Goal: Use online tool/utility: Utilize a website feature to perform a specific function

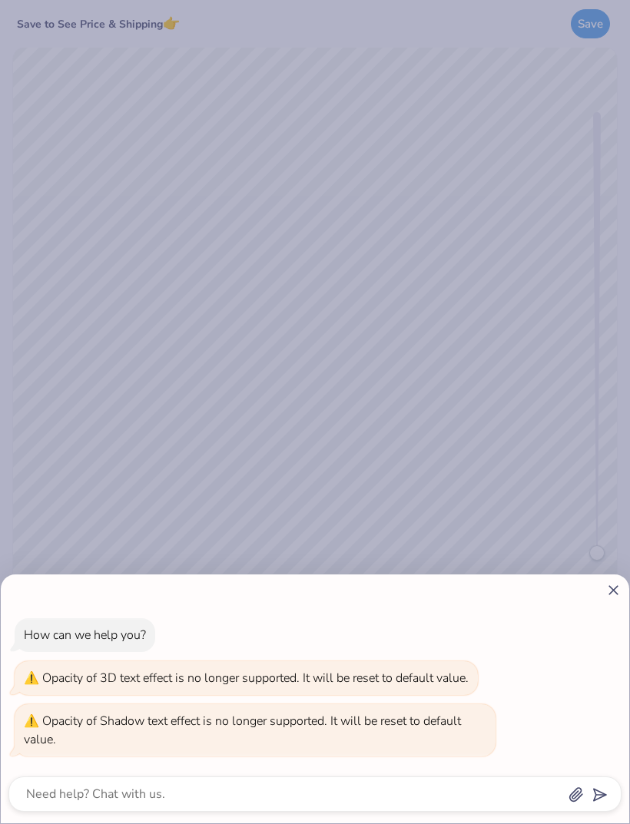
click at [617, 597] on icon at bounding box center [613, 590] width 16 height 16
type textarea "x"
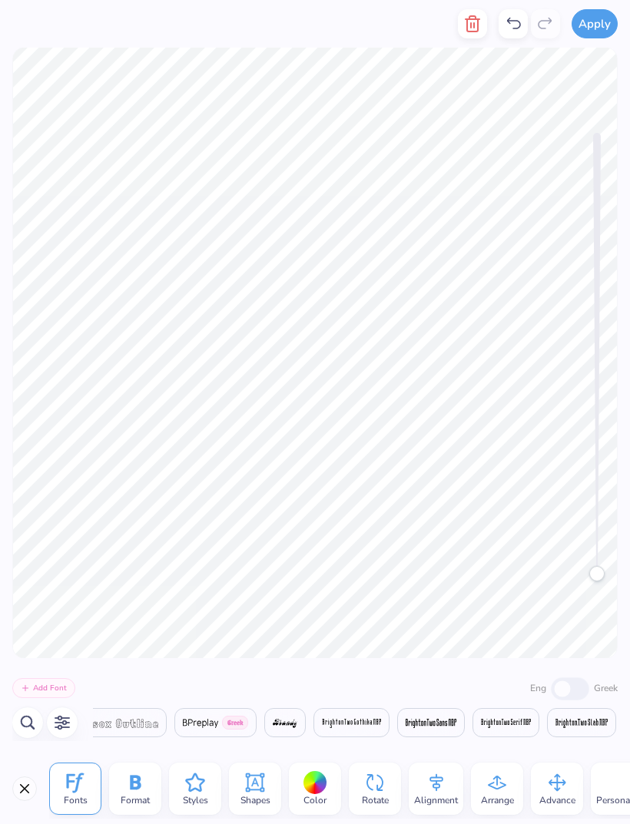
scroll to position [0, 1]
type textarea "S"
type textarea "Theta"
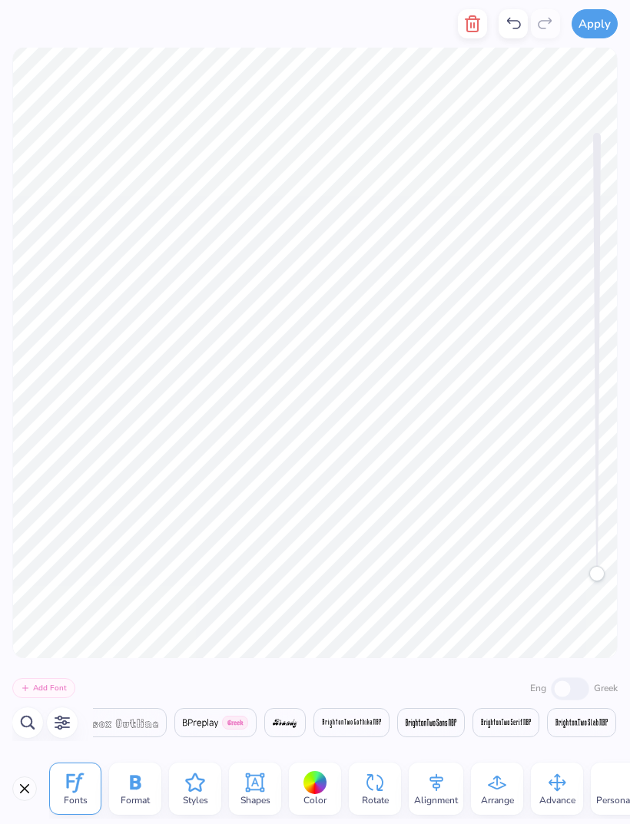
type textarea "F"
type textarea "Delta"
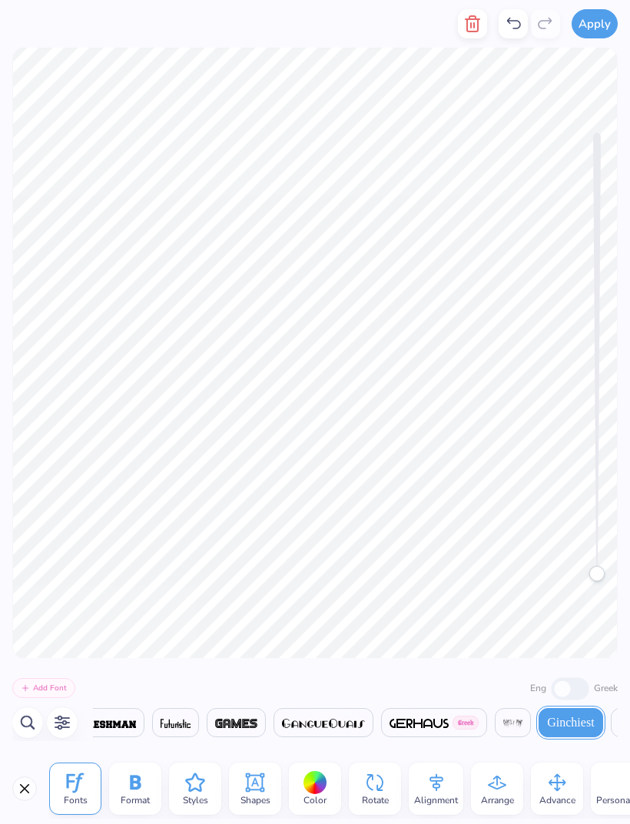
scroll to position [1, 1]
type textarea "uti""
type textarea "u"
type textarea """
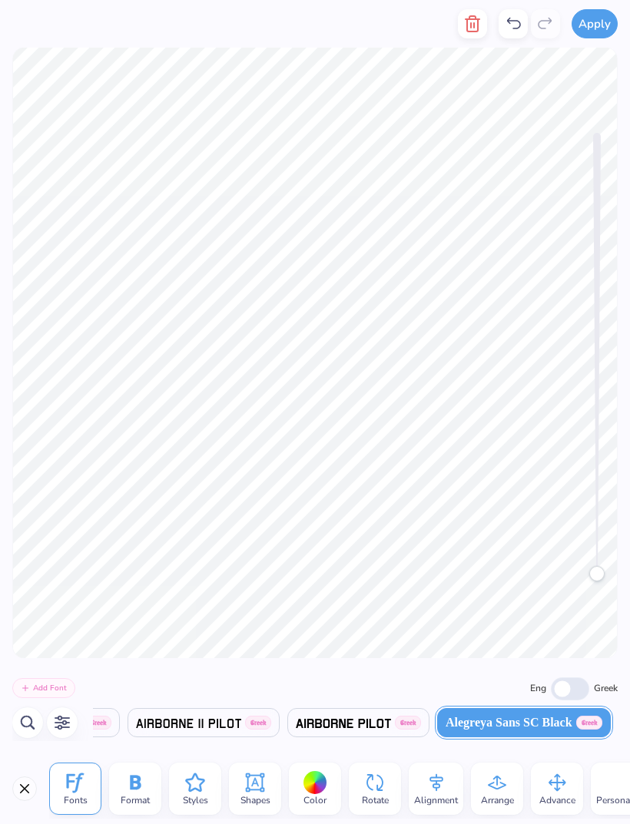
scroll to position [0, 1]
type textarea "B"
type textarea "2 2"
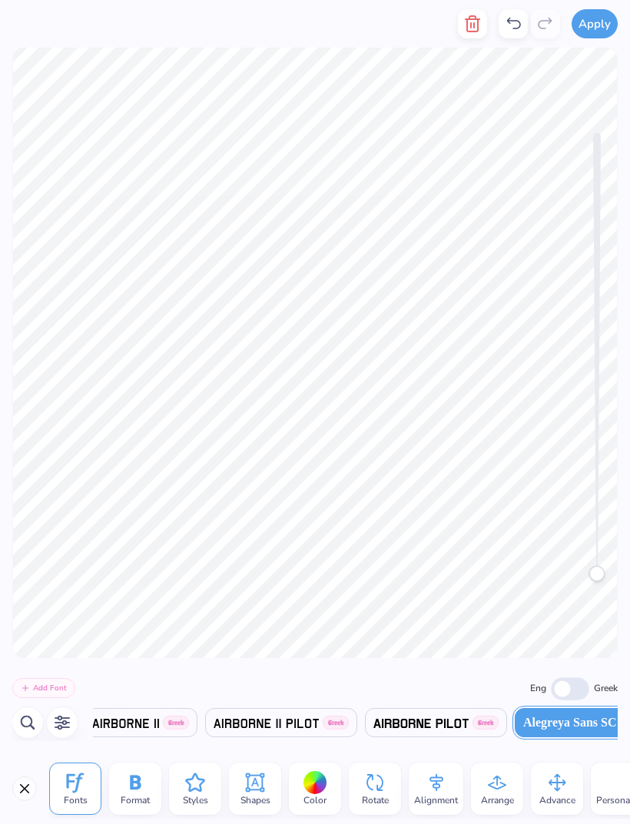
scroll to position [0, 995]
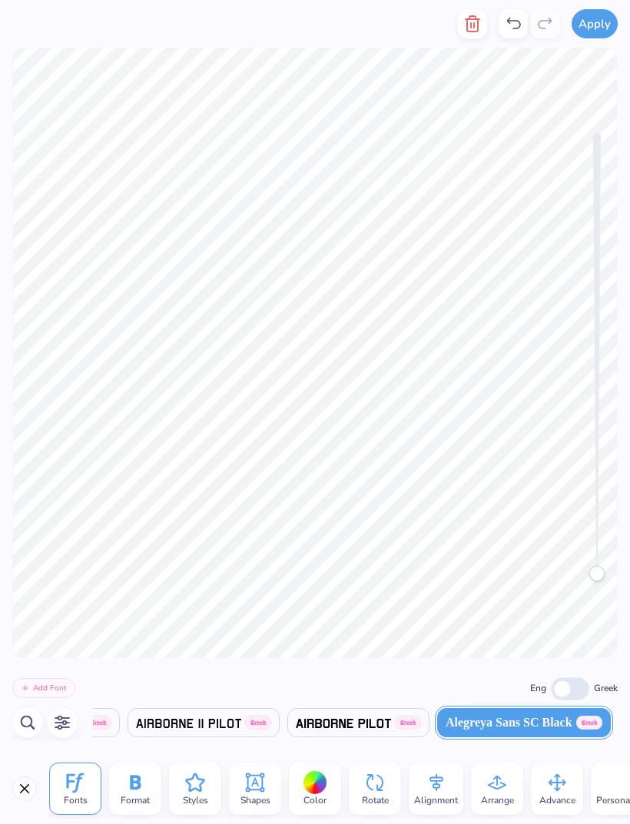
type textarea "2"
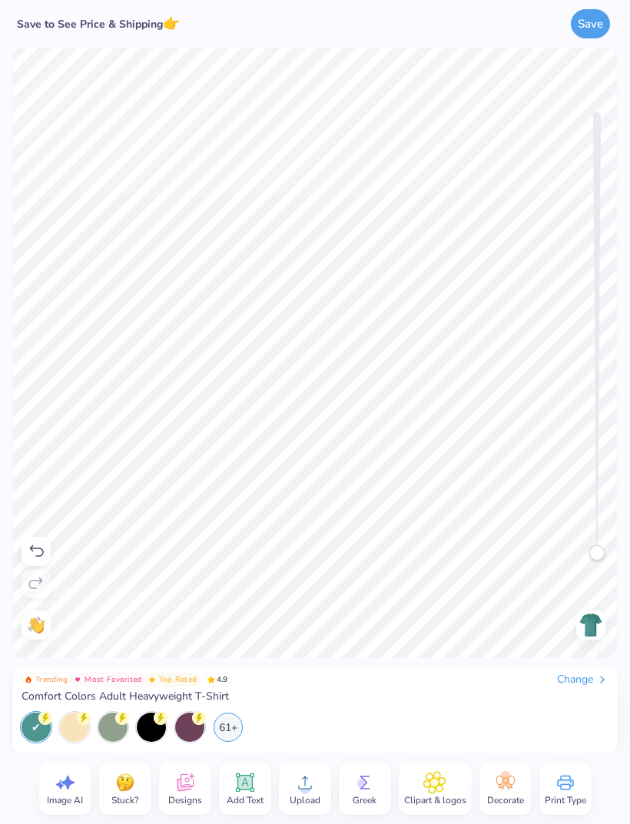
click at [250, 791] on icon at bounding box center [244, 782] width 18 height 18
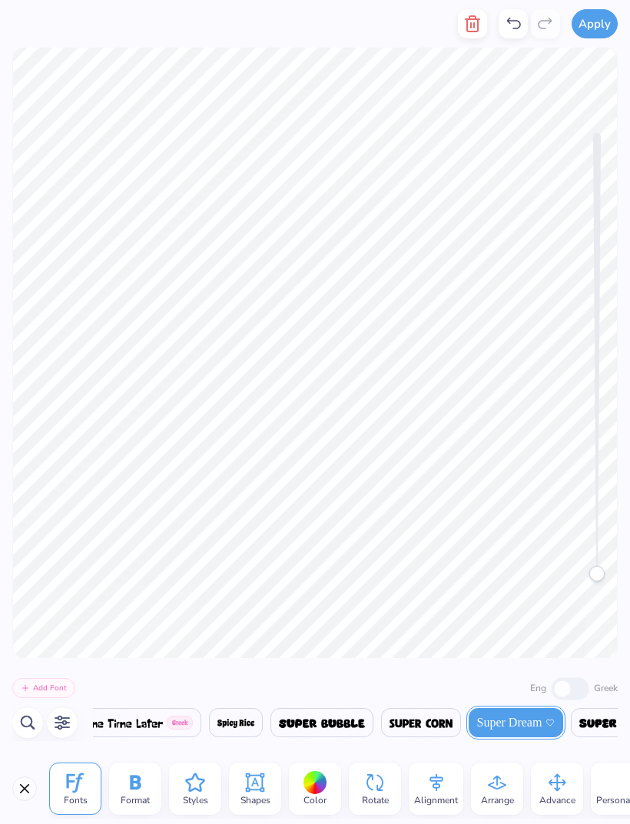
scroll to position [0, 0]
type textarea "Cabo"
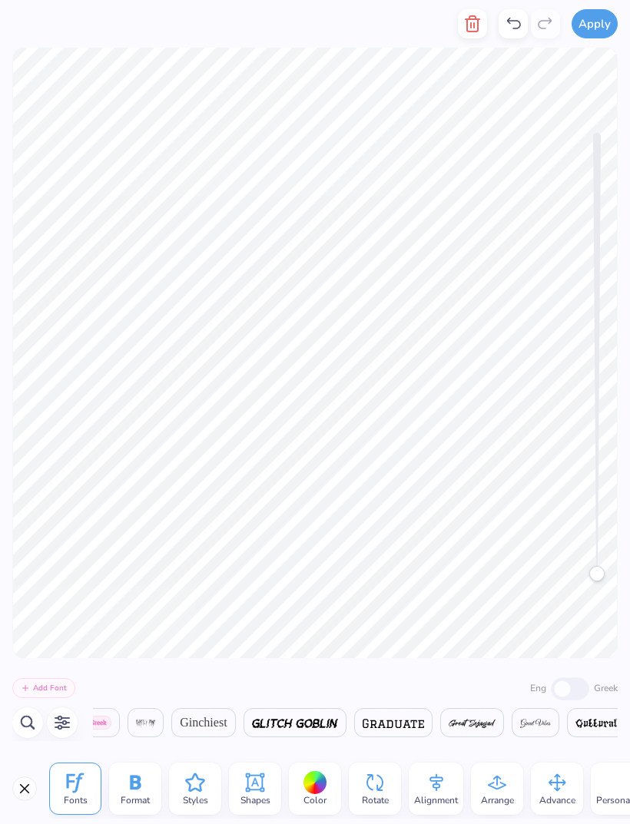
scroll to position [0, 12959]
click at [235, 717] on div "Ginchiest" at bounding box center [203, 722] width 64 height 29
click at [308, 780] on div at bounding box center [315, 783] width 24 height 24
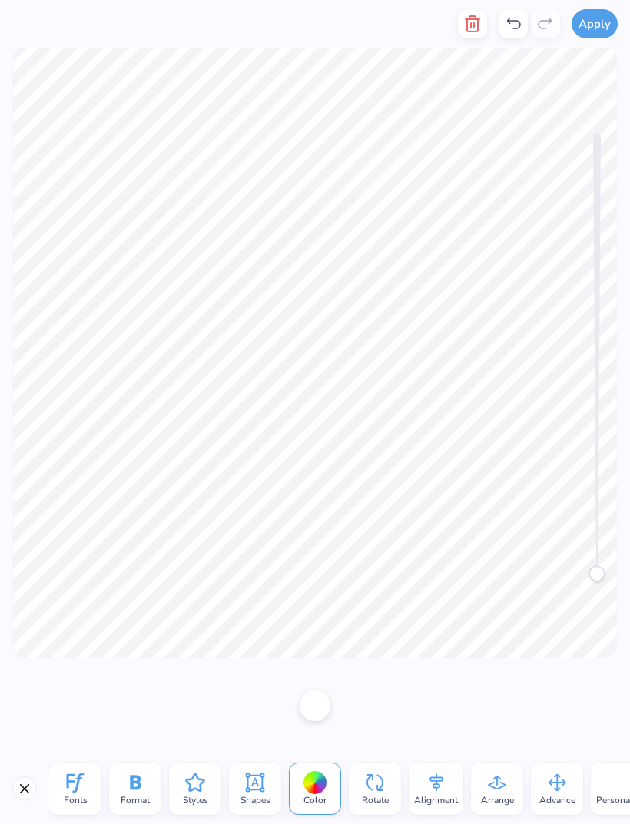
click at [317, 715] on div at bounding box center [314, 705] width 31 height 31
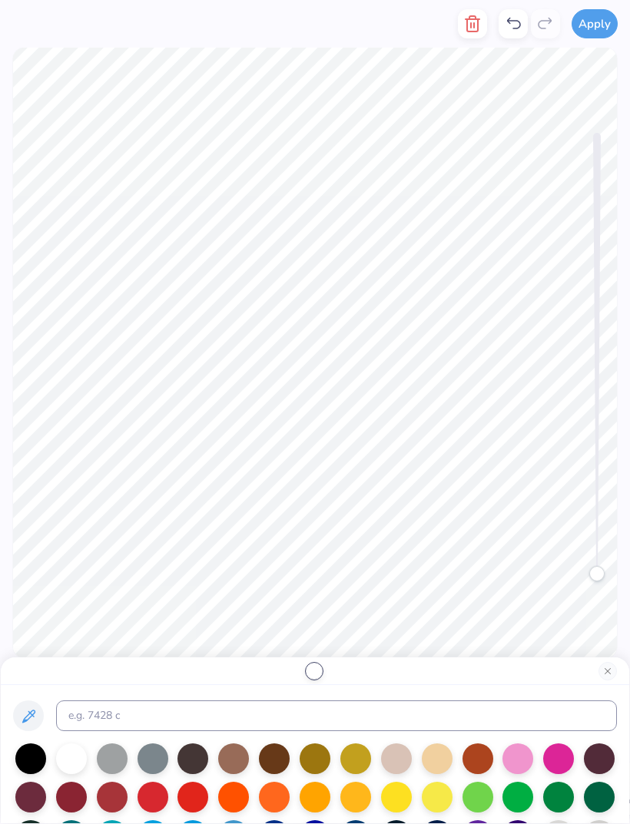
click at [362, 796] on div at bounding box center [355, 797] width 31 height 31
click at [607, 672] on button "Close" at bounding box center [607, 671] width 18 height 18
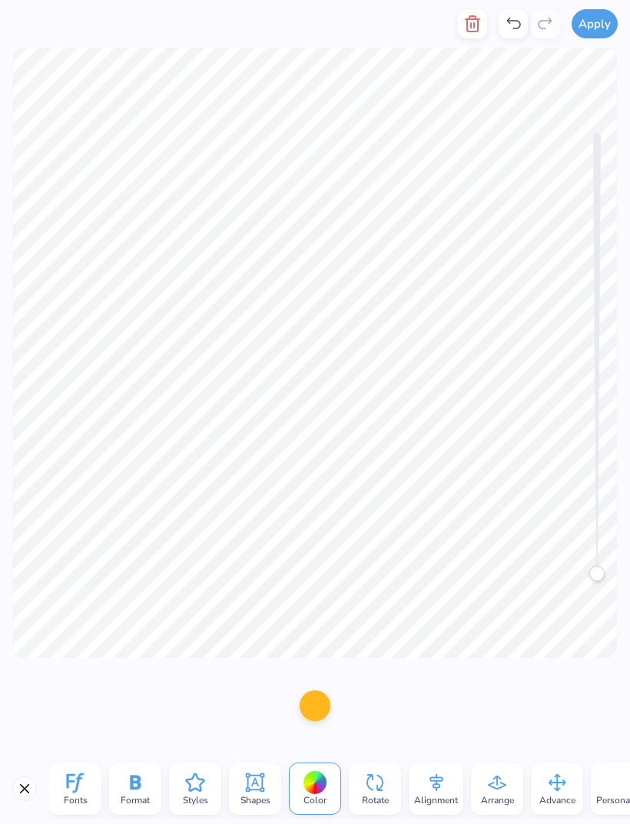
scroll to position [0, 0]
click at [155, 784] on div "Format" at bounding box center [135, 788] width 52 height 52
click at [211, 782] on div "Styles" at bounding box center [195, 788] width 52 height 52
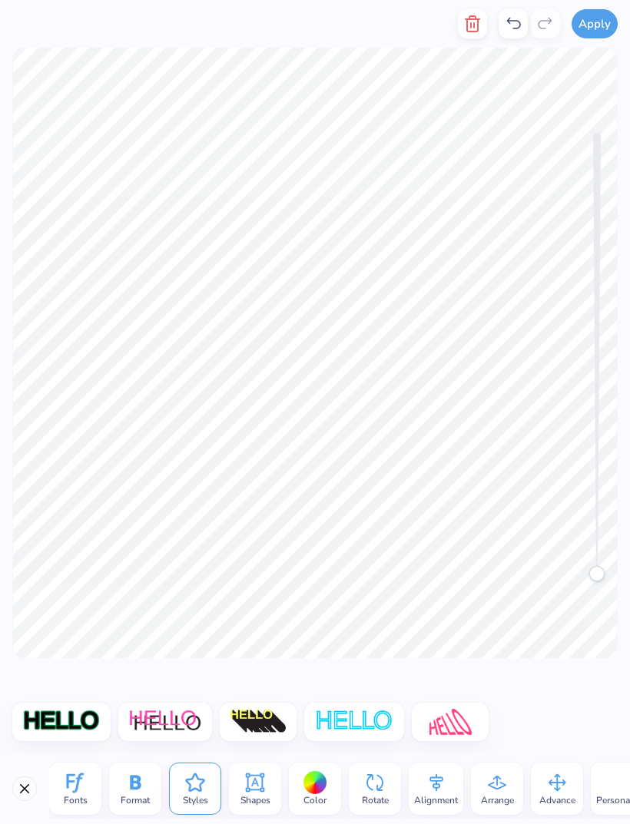
click at [275, 726] on img at bounding box center [259, 722] width 58 height 26
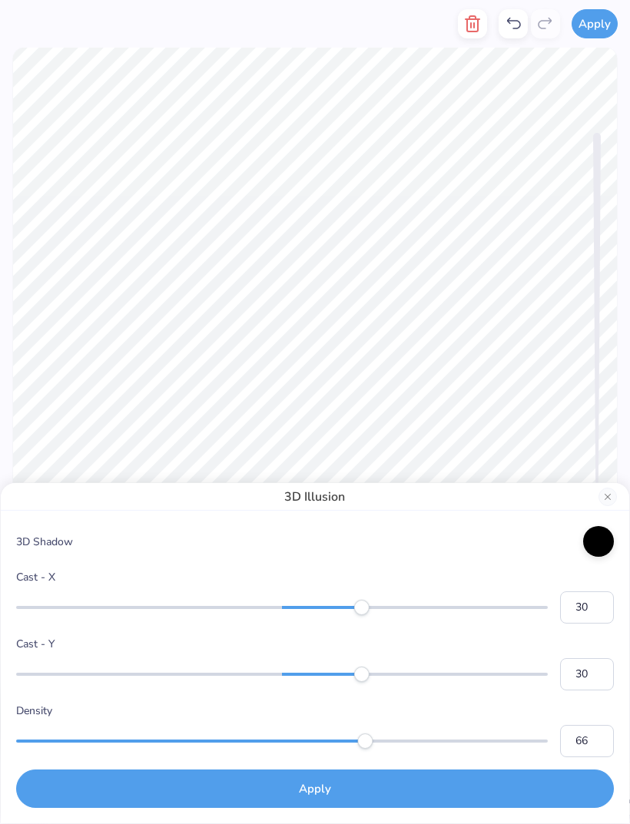
click at [605, 503] on button "Close" at bounding box center [607, 497] width 18 height 18
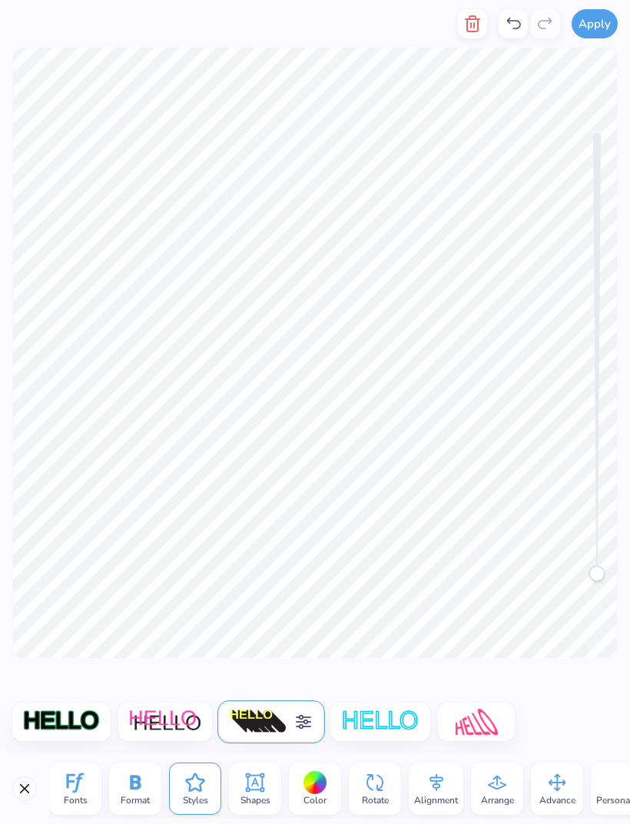
click at [283, 734] on img at bounding box center [259, 722] width 58 height 26
click at [307, 720] on div at bounding box center [354, 722] width 100 height 38
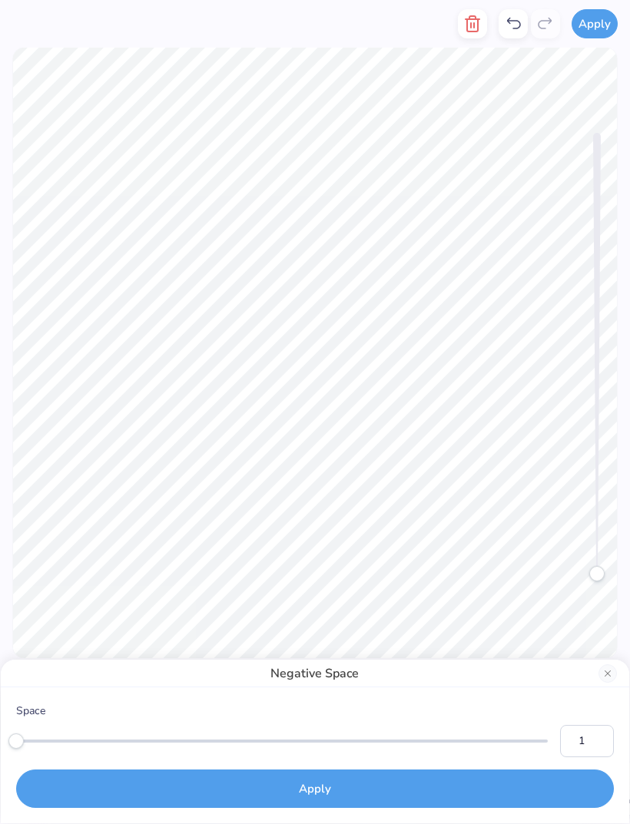
click at [269, 723] on div "Space 1" at bounding box center [314, 730] width 597 height 55
click at [615, 674] on button "Close" at bounding box center [607, 673] width 18 height 18
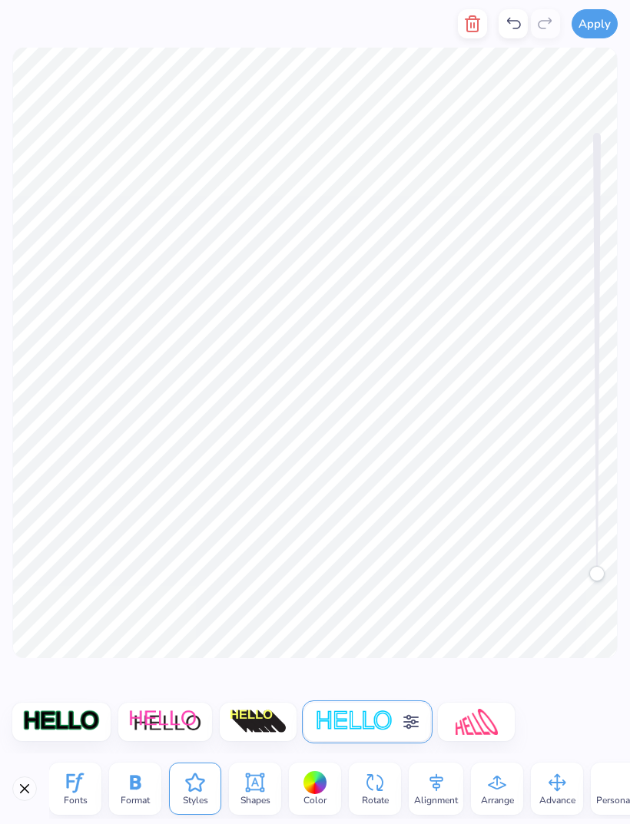
click at [267, 719] on img at bounding box center [259, 722] width 58 height 26
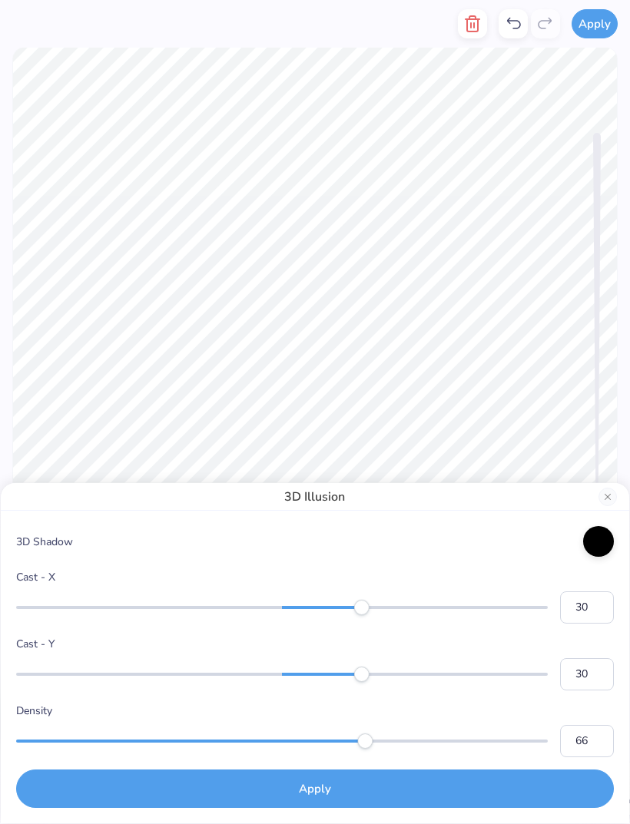
click at [614, 498] on button "Close" at bounding box center [607, 497] width 18 height 18
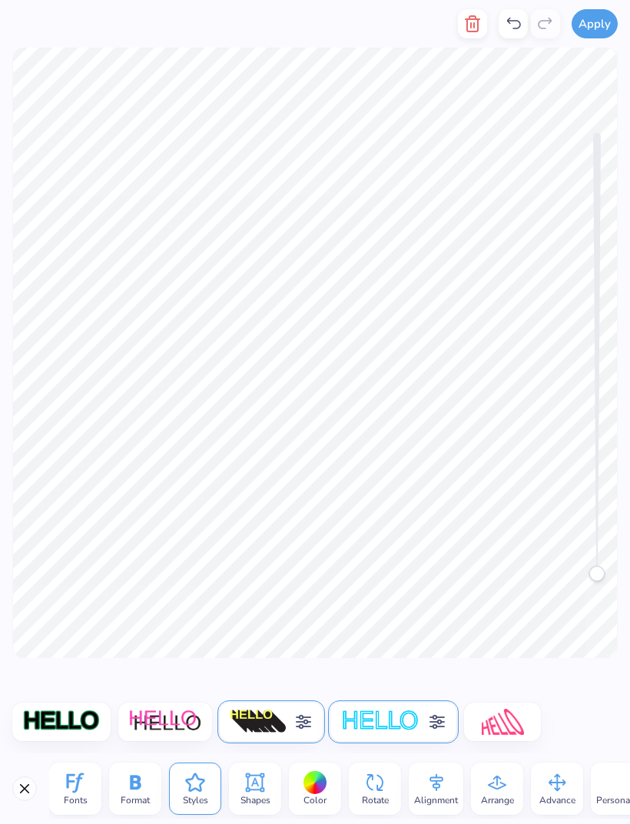
click at [299, 726] on icon at bounding box center [303, 722] width 15 height 15
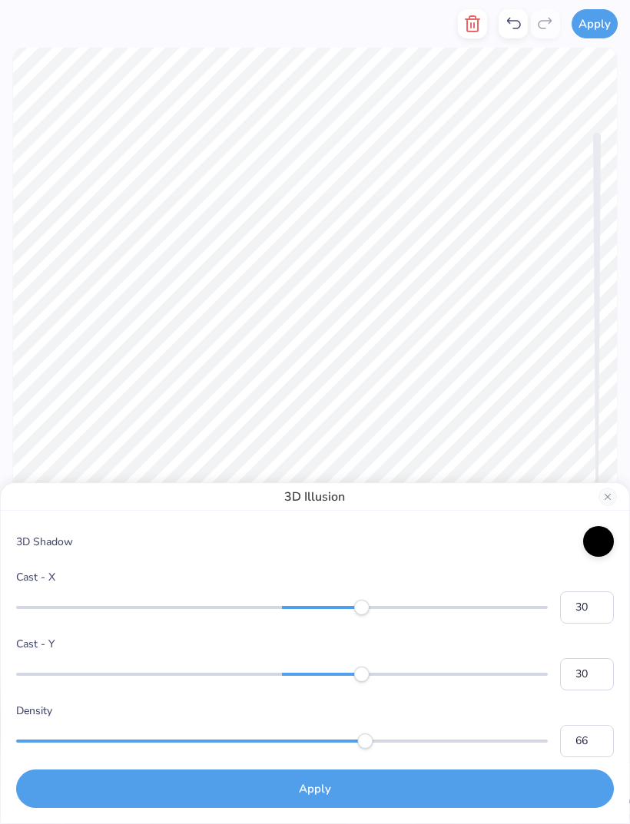
click at [603, 508] on div "3D Illusion" at bounding box center [315, 497] width 628 height 28
click at [612, 494] on button "Close" at bounding box center [607, 497] width 18 height 18
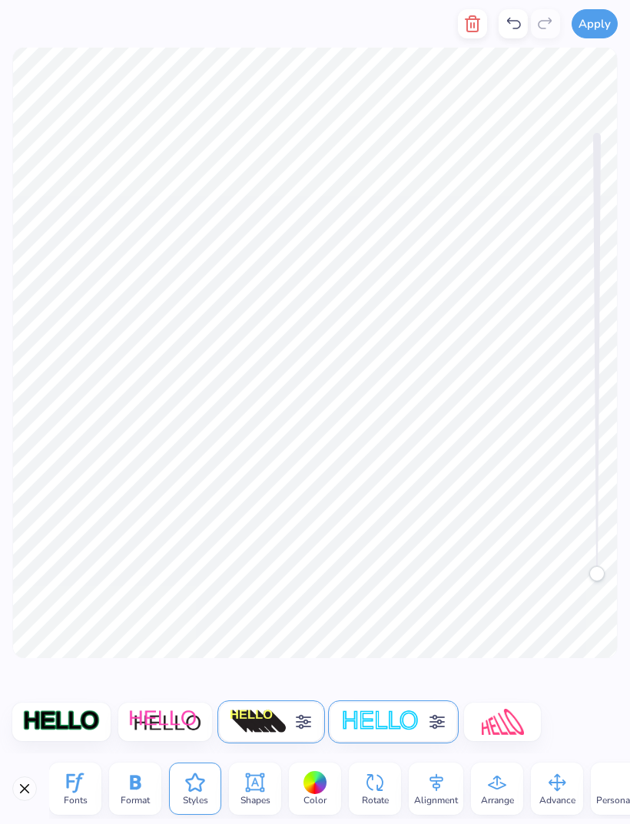
click at [514, 30] on icon at bounding box center [513, 24] width 18 height 18
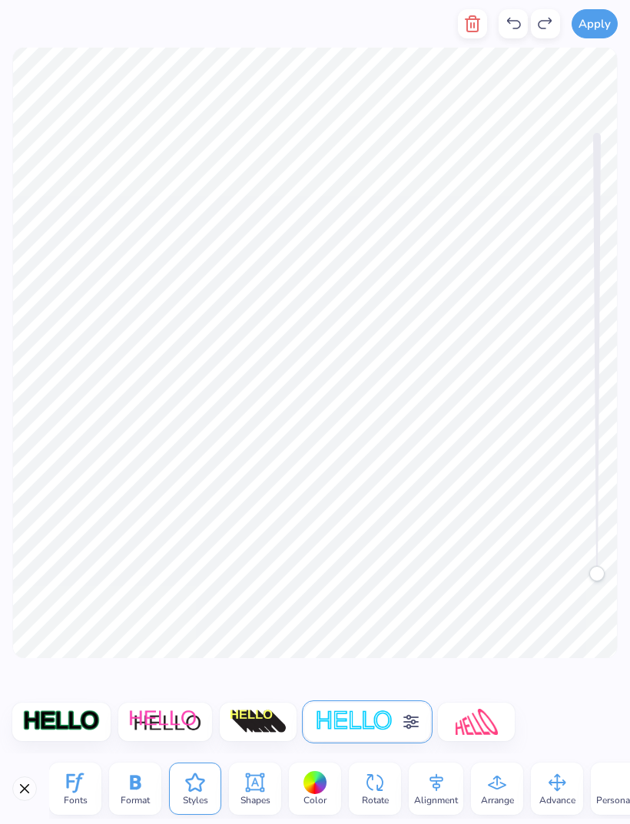
click at [514, 26] on icon at bounding box center [513, 24] width 18 height 18
click at [282, 714] on img at bounding box center [259, 722] width 58 height 26
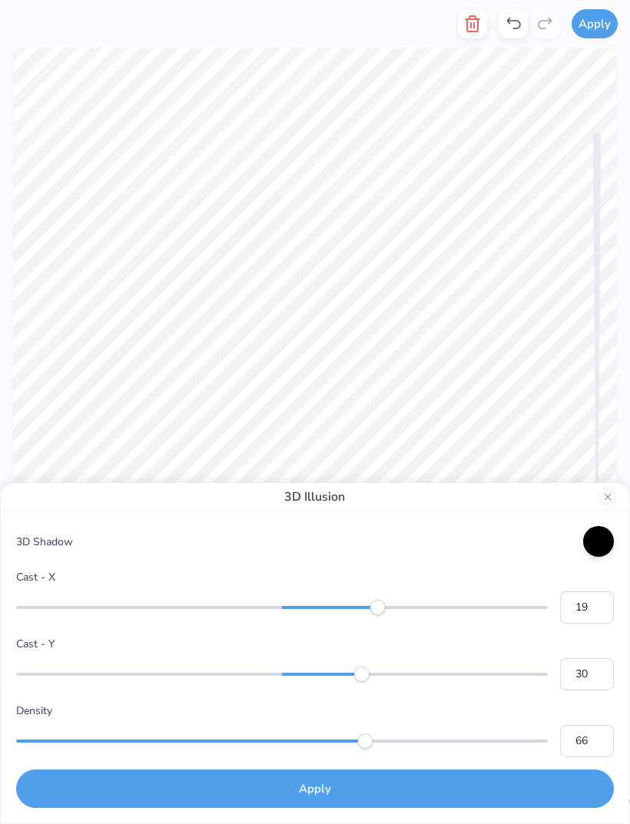
type input "18"
type input "5"
click at [356, 685] on div "Cast - Y 30" at bounding box center [314, 663] width 597 height 55
type input "14"
type input "20"
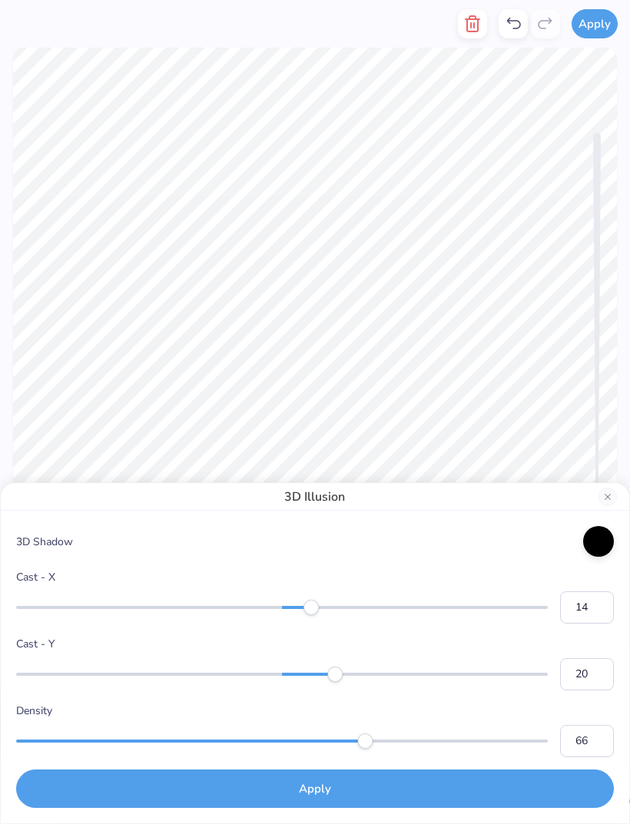
type input "15"
type input "10"
type input "53"
type input "33"
type input "3"
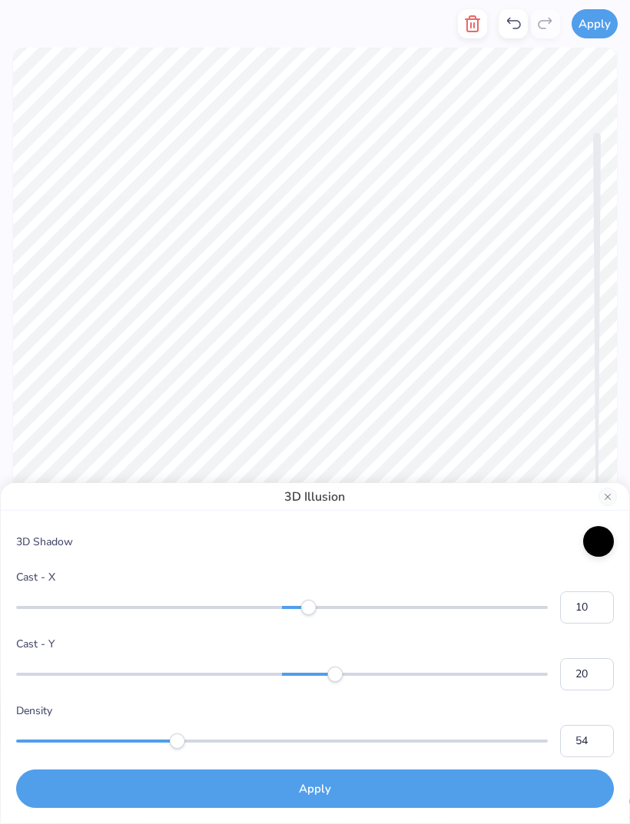
type input "55"
type input "39"
type input "19"
type input "62"
click at [507, 795] on button "Apply" at bounding box center [314, 788] width 597 height 38
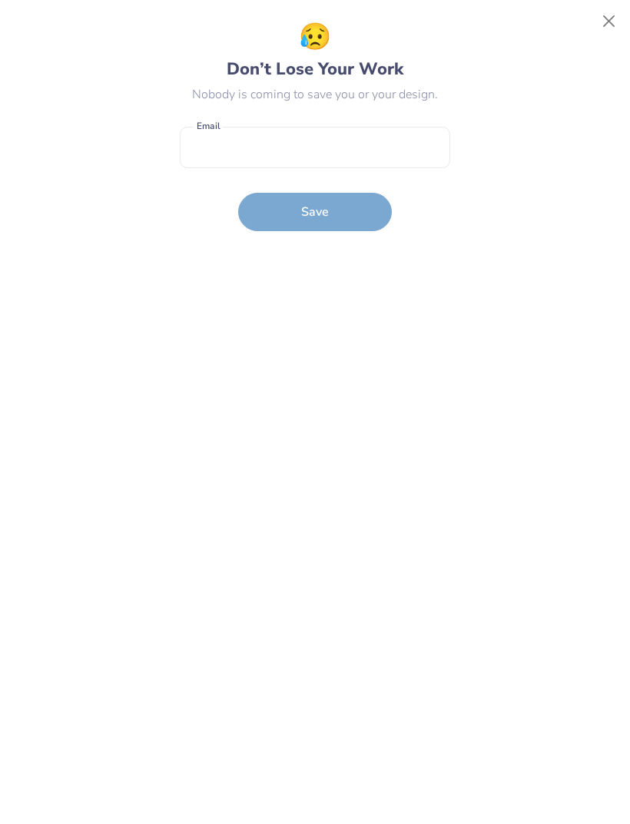
click at [603, 22] on button "Close" at bounding box center [608, 21] width 29 height 29
